Goal: Task Accomplishment & Management: Manage account settings

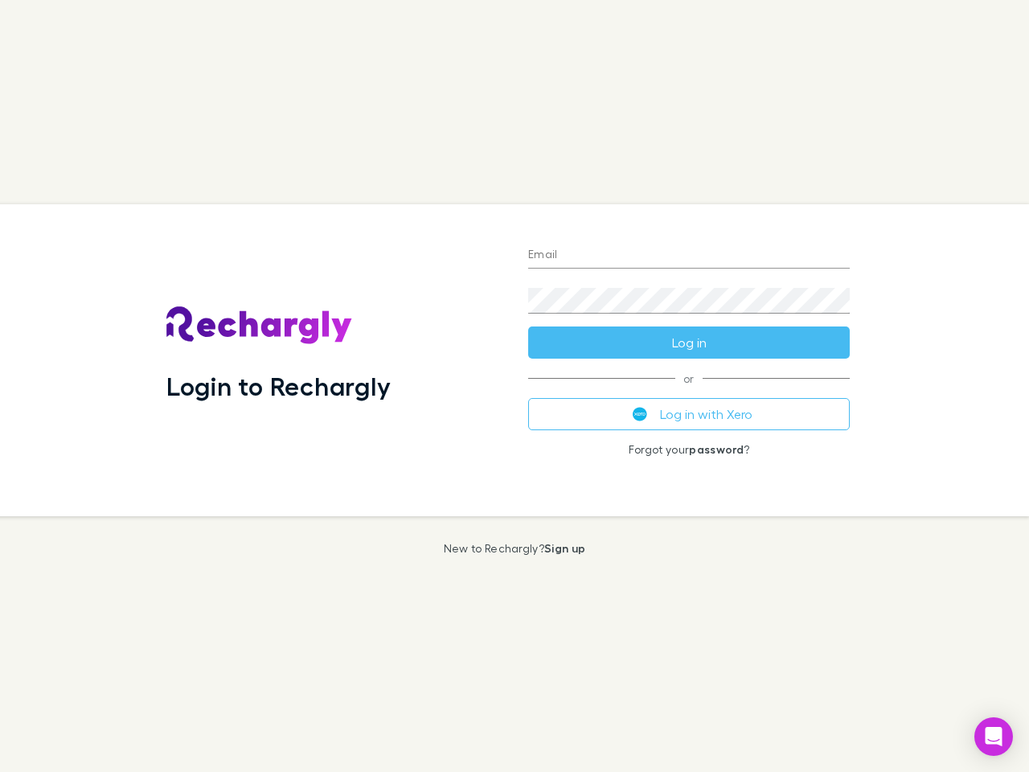
click at [514, 386] on div "Login to Rechargly" at bounding box center [335, 360] width 362 height 312
click at [689, 256] on input "Email" at bounding box center [689, 256] width 322 height 26
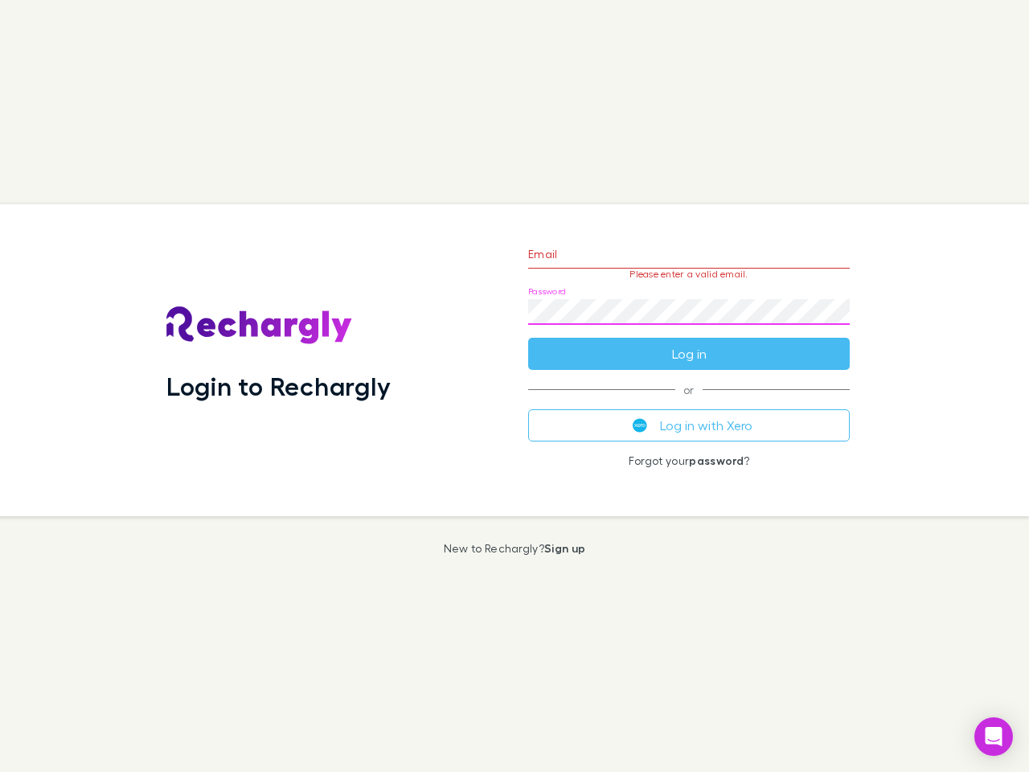
click at [689, 342] on form "Email Please enter a valid email. Password Log in" at bounding box center [689, 300] width 322 height 140
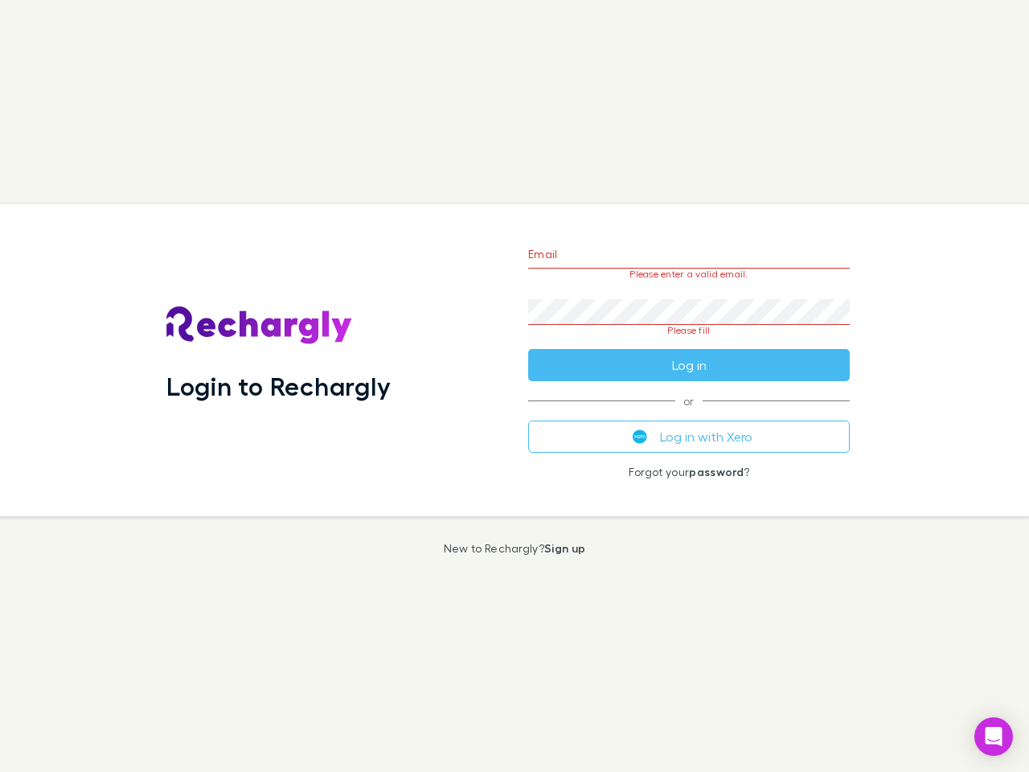
click at [689, 414] on div "Email Please enter a valid email. Password Please fill Log in or Log in with Xe…" at bounding box center [688, 360] width 347 height 312
click at [994, 736] on icon "Open Intercom Messenger" at bounding box center [994, 736] width 17 height 19
